Goal: Information Seeking & Learning: Understand process/instructions

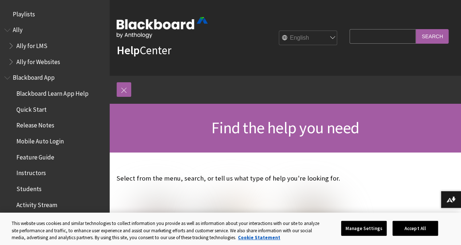
click at [374, 35] on input "Search Query" at bounding box center [382, 36] width 66 height 14
type input "message"
click at [416, 29] on input "Search" at bounding box center [432, 36] width 33 height 14
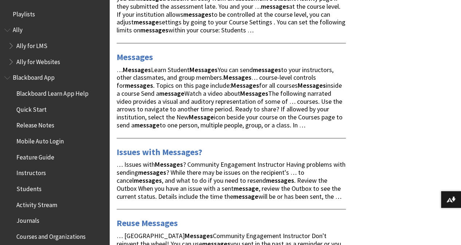
scroll to position [192, 0]
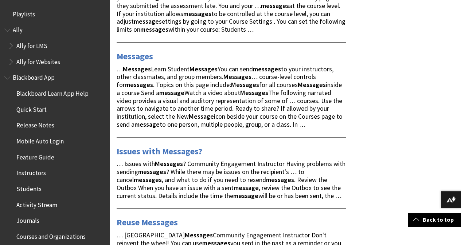
click at [141, 53] on link "Messages" at bounding box center [135, 57] width 36 height 12
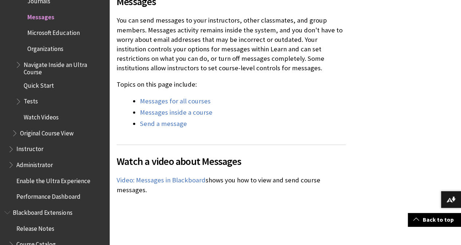
scroll to position [248, 0]
click at [182, 102] on link "Messages for all courses" at bounding box center [175, 101] width 71 height 9
